Goal: Obtain resource: Download file/media

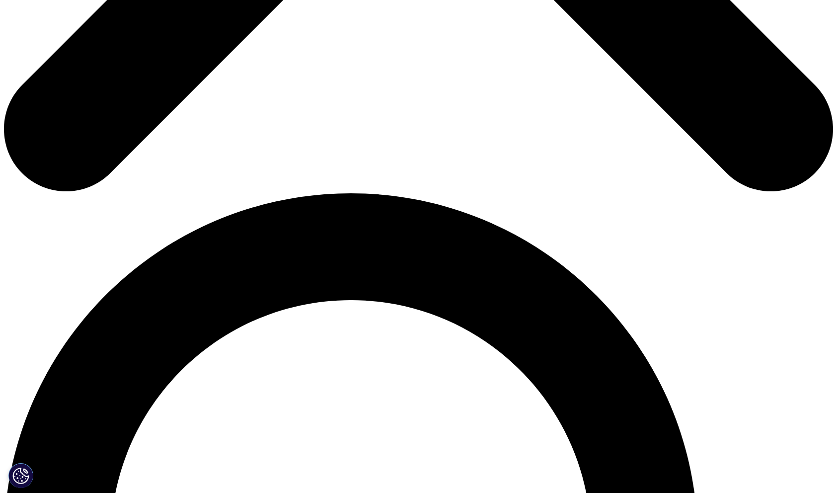
scroll to position [653, 0]
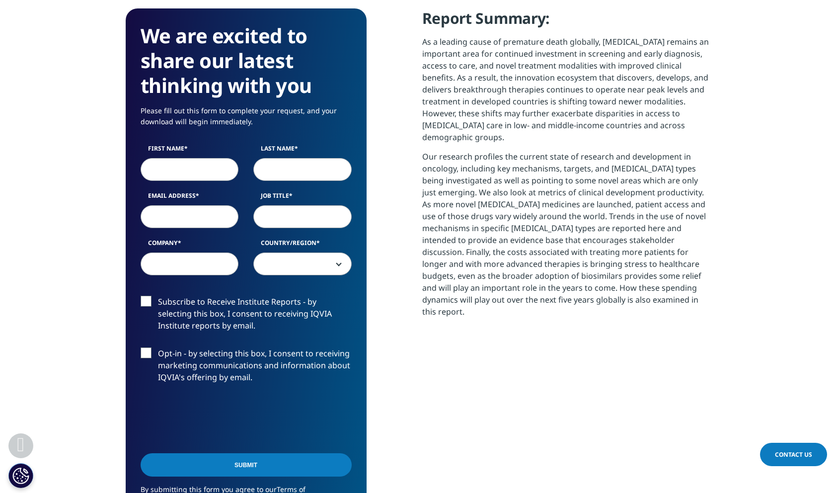
scroll to position [420, 0]
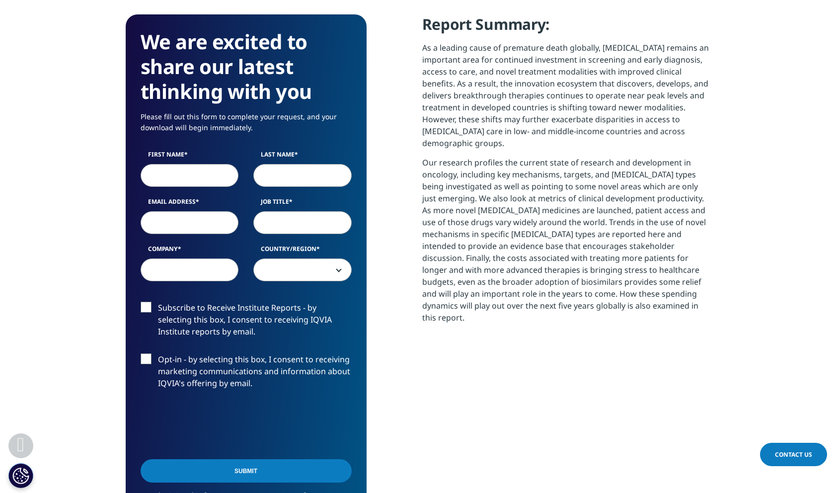
click at [196, 175] on input "First Name" at bounding box center [190, 175] width 98 height 23
type input "xingzhuo"
type input "li"
select select "Australia"
click at [201, 178] on input "xingzhuo" at bounding box center [190, 175] width 98 height 23
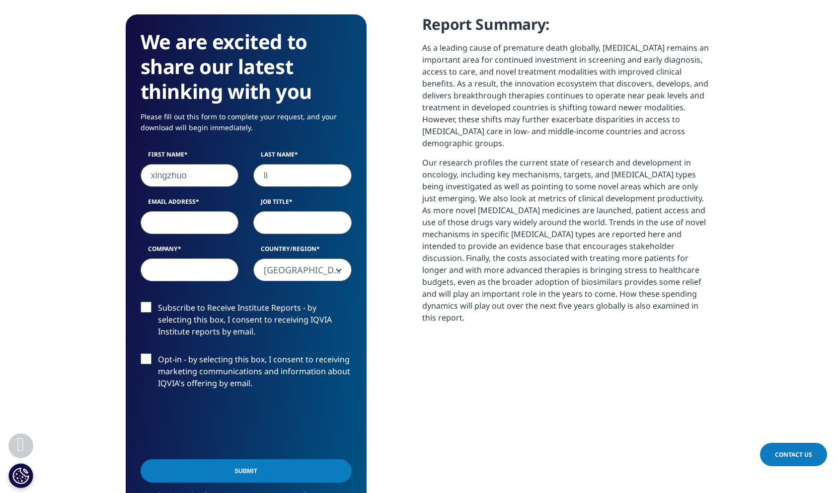
click at [201, 178] on input "xingzhuo" at bounding box center [190, 175] width 98 height 23
type input "K"
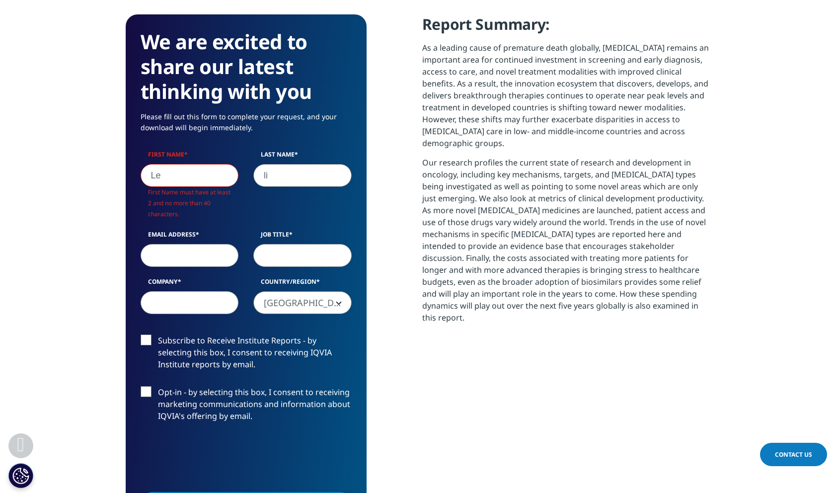
scroll to position [549, 586]
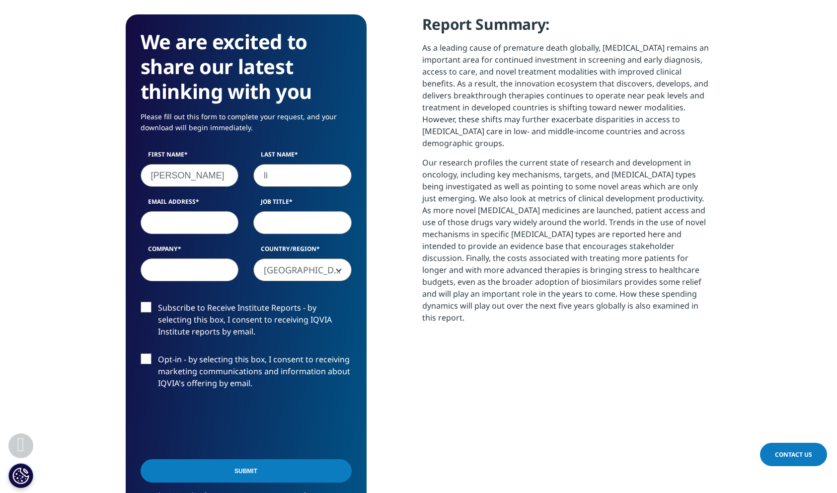
type input "Lee"
type input "Lee.li@flinders.edu.au"
type input "research officer"
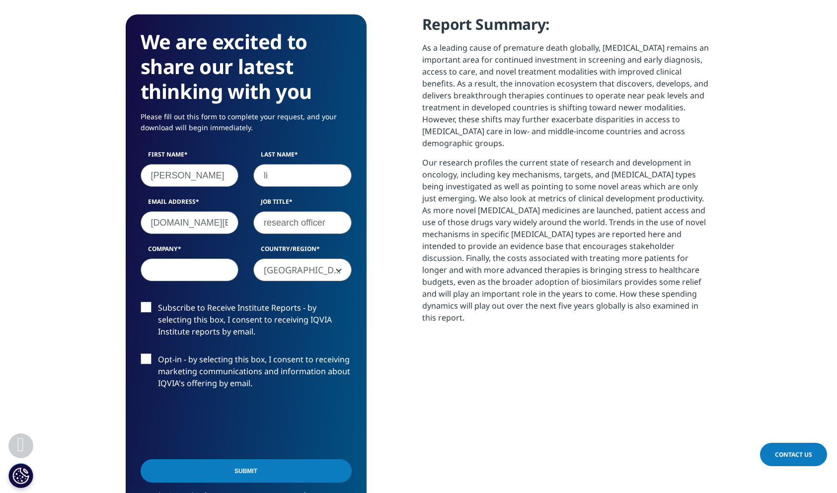
click at [189, 274] on input "Company" at bounding box center [190, 269] width 98 height 23
type input "Flinders uni"
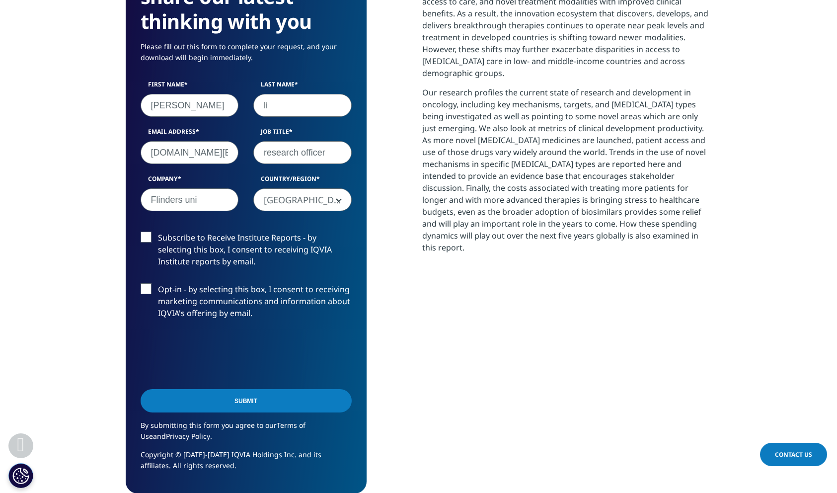
click at [162, 405] on input "Submit" at bounding box center [246, 400] width 211 height 23
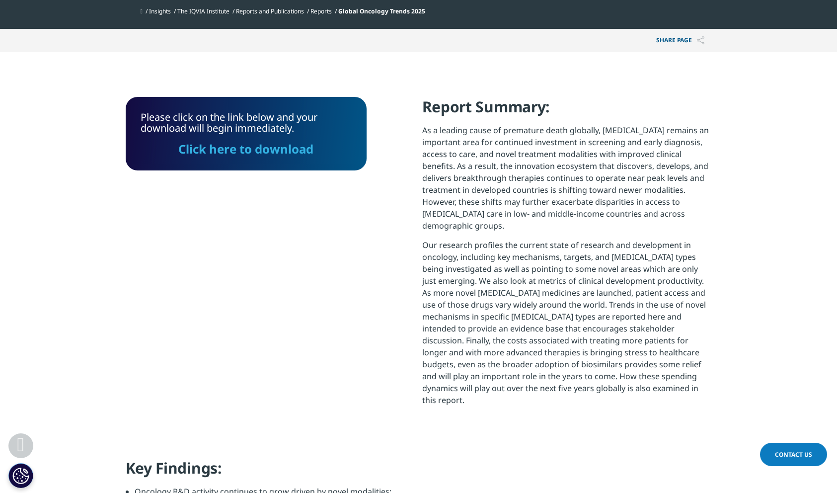
scroll to position [327, 0]
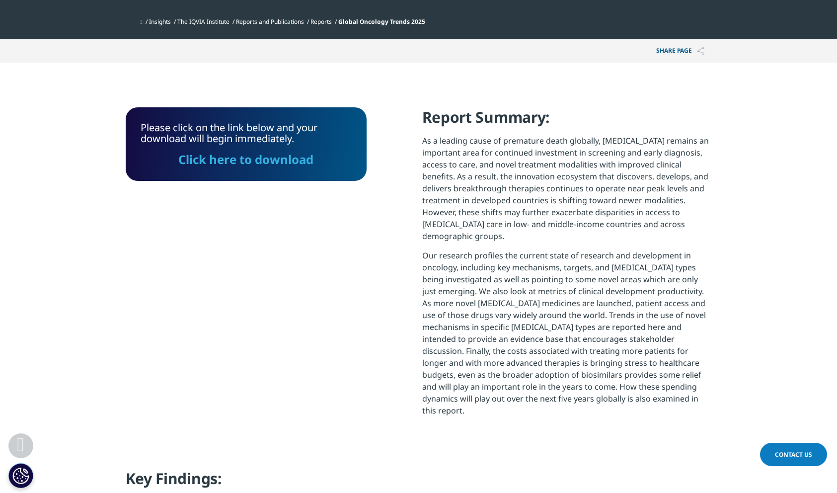
click at [227, 160] on link "Click here to download" at bounding box center [245, 159] width 135 height 16
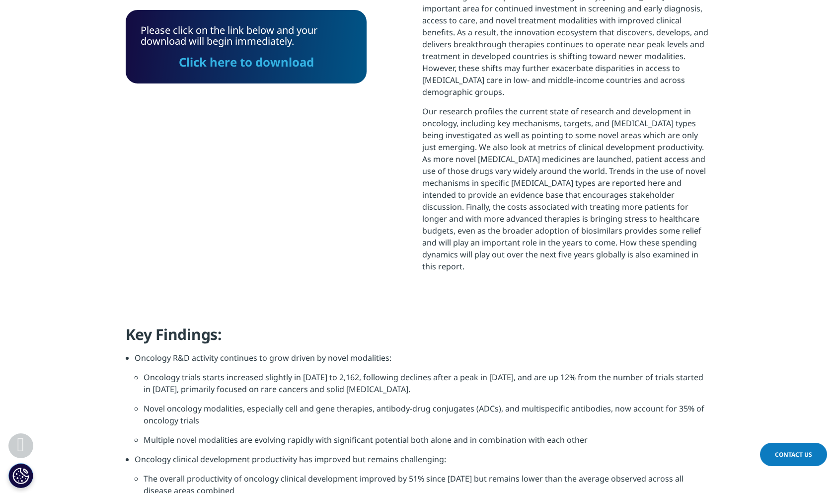
scroll to position [472, 0]
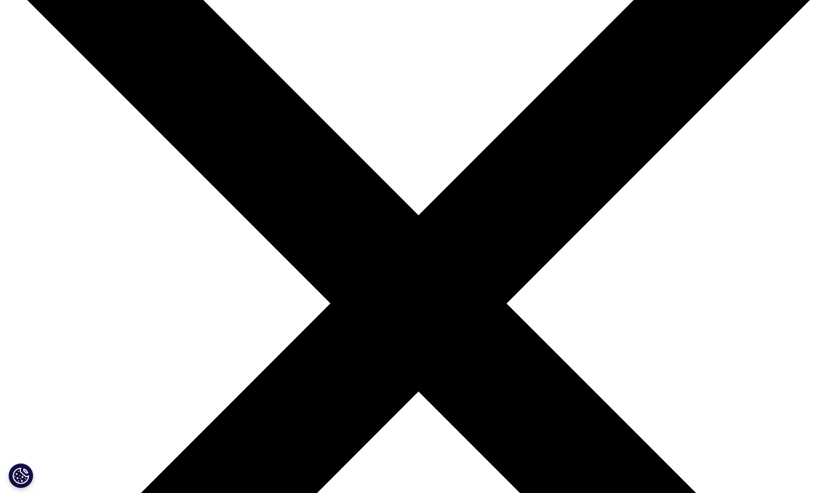
scroll to position [127, 0]
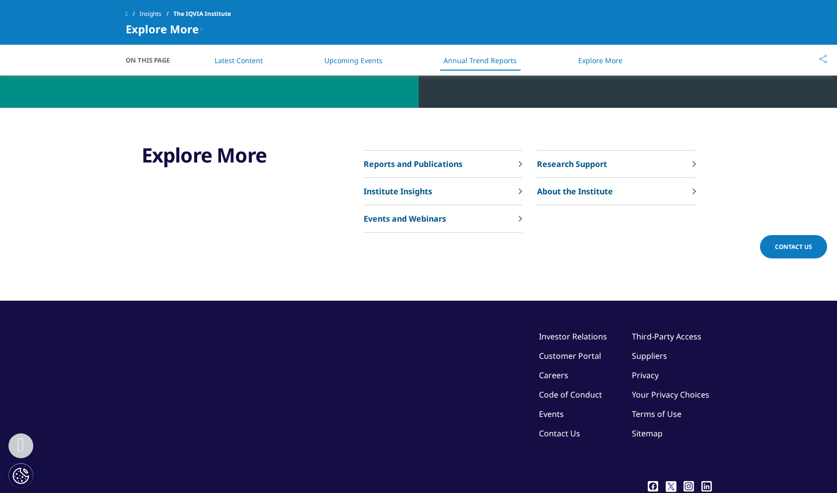
scroll to position [4295, 0]
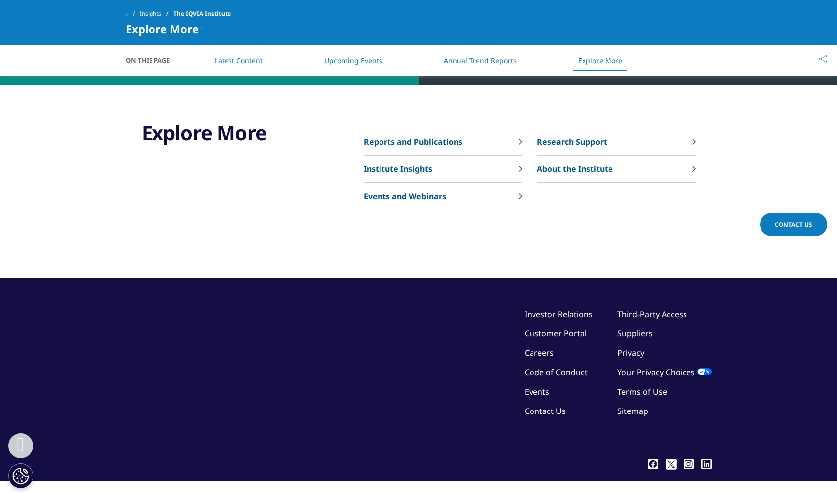
click at [600, 163] on p "About the Institute" at bounding box center [575, 169] width 76 height 12
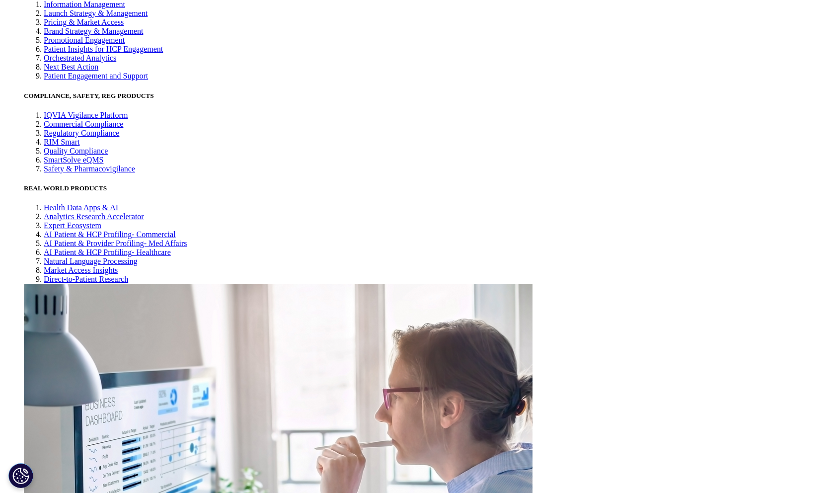
scroll to position [2419, 0]
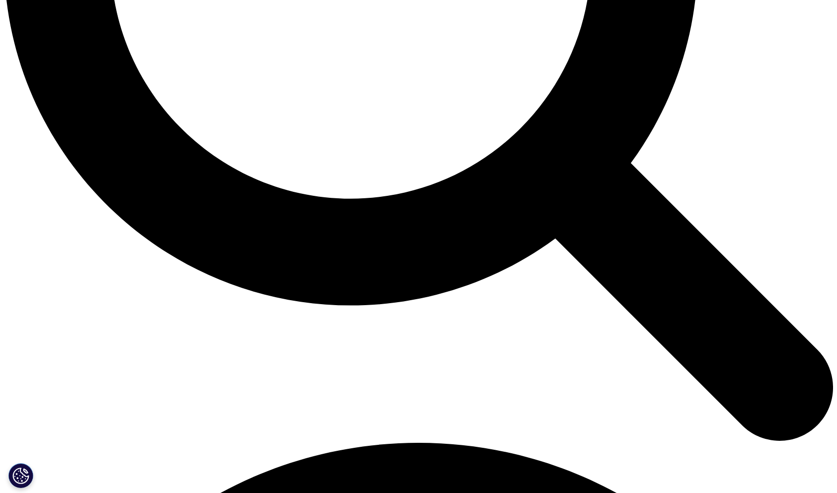
scroll to position [1235, 0]
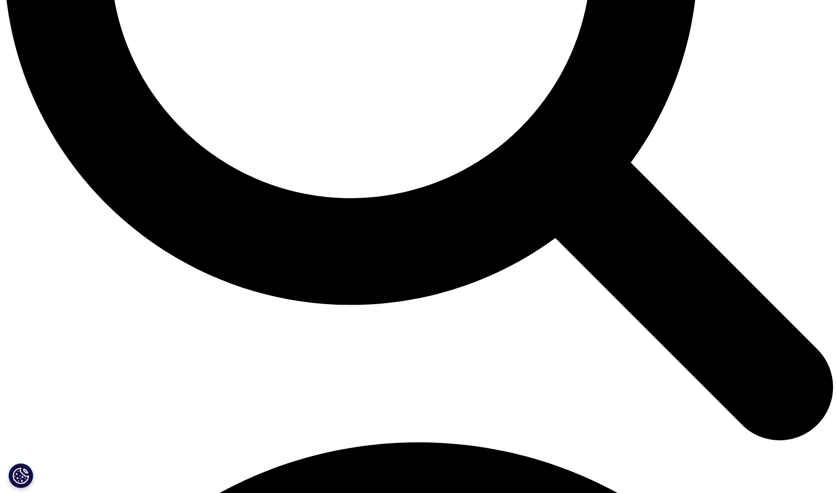
drag, startPoint x: 396, startPoint y: 352, endPoint x: 135, endPoint y: 350, distance: 260.9
